Goal: Register for event/course

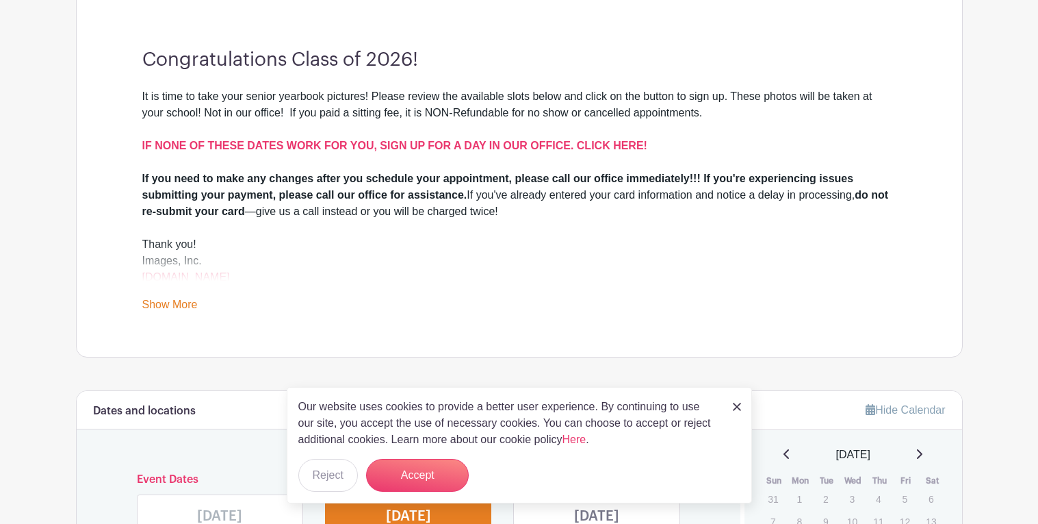
scroll to position [378, 0]
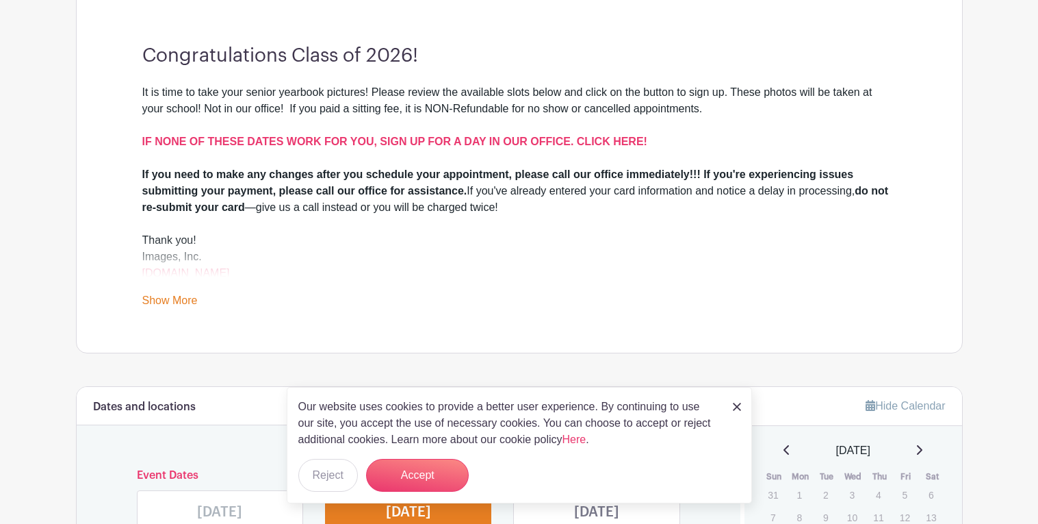
click at [737, 403] on img at bounding box center [737, 406] width 8 height 8
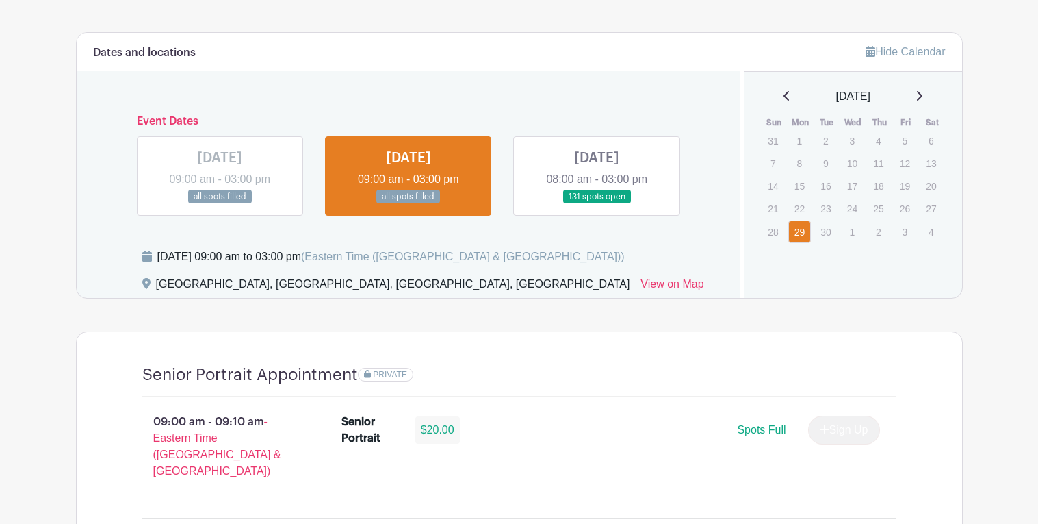
scroll to position [738, 0]
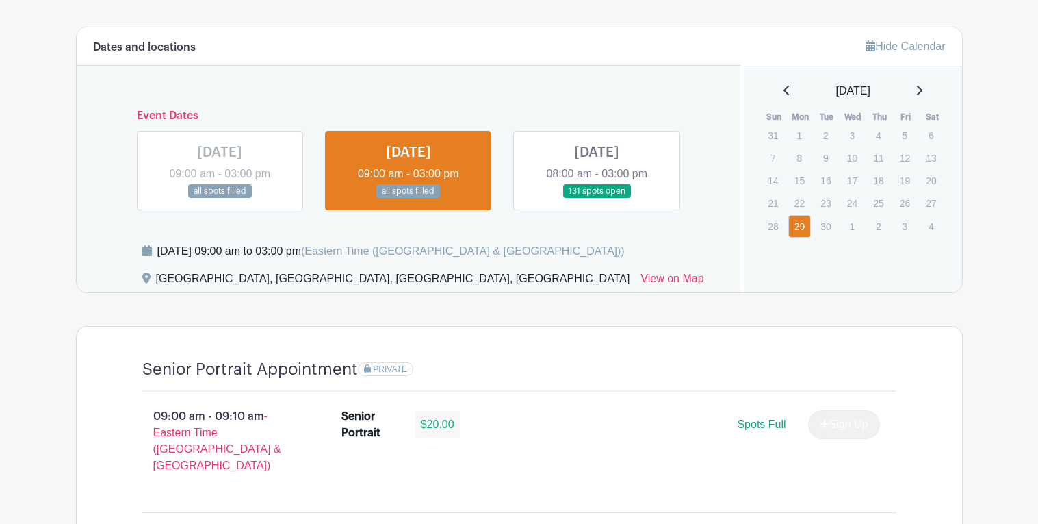
click at [597, 198] on link at bounding box center [597, 198] width 0 height 0
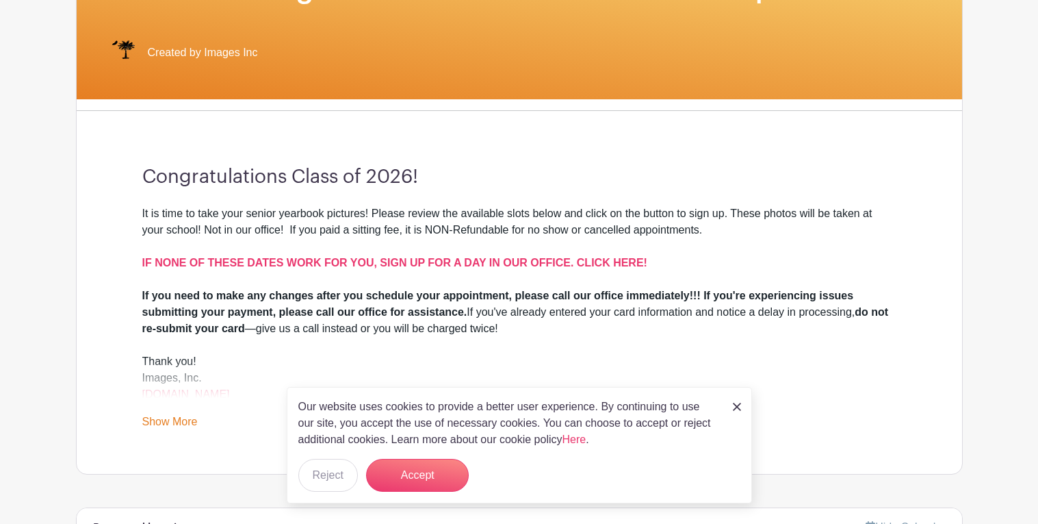
scroll to position [258, 0]
click at [744, 396] on div "Our website uses cookies to provide a better user experience. By continuing to …" at bounding box center [519, 445] width 465 height 116
click at [736, 404] on img at bounding box center [737, 406] width 8 height 8
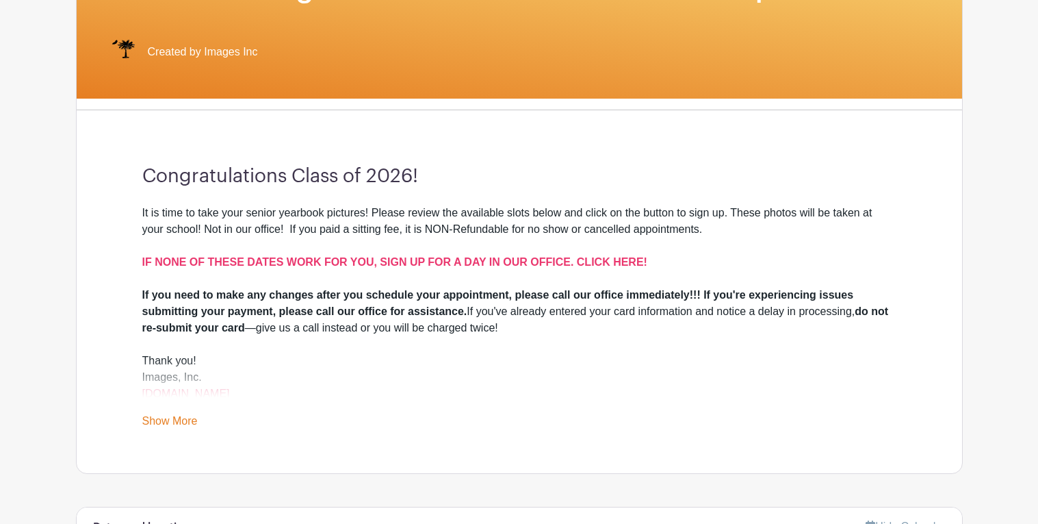
click at [153, 416] on link "Show More" at bounding box center [169, 423] width 55 height 17
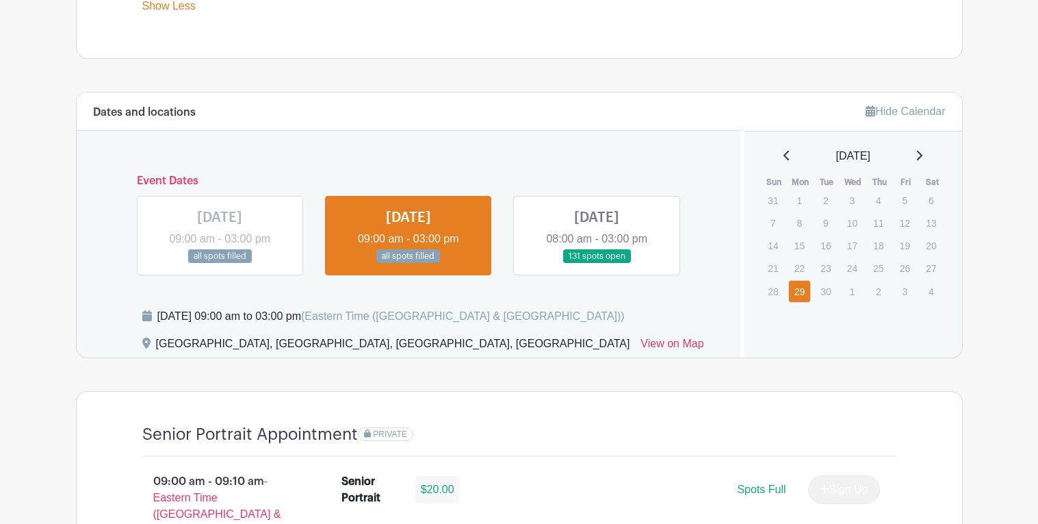
scroll to position [679, 0]
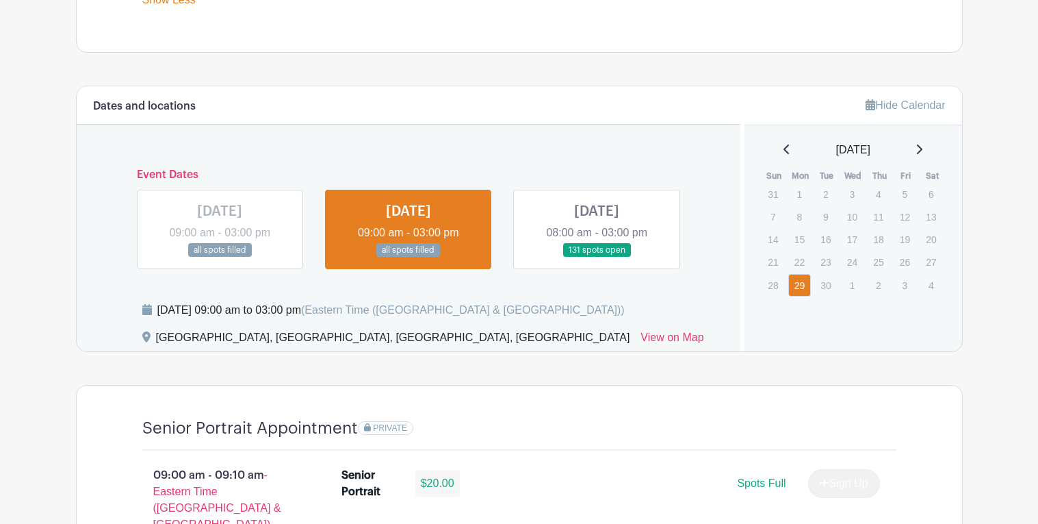
click at [597, 257] on link at bounding box center [597, 257] width 0 height 0
